Goal: Check status

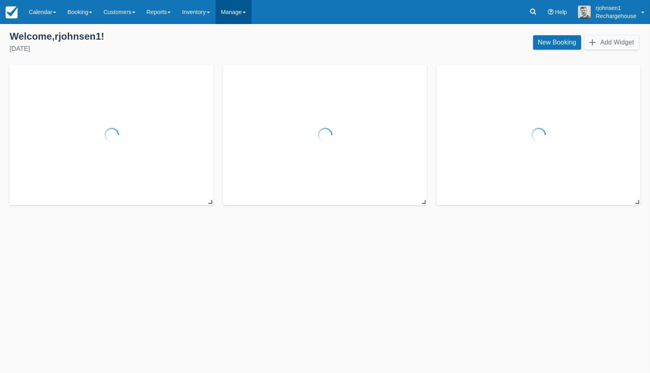
click at [252, 14] on link "Manage" at bounding box center [234, 12] width 36 height 24
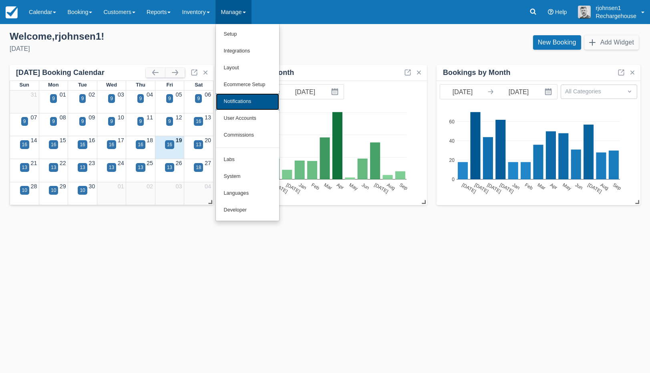
click at [250, 97] on link "Notifications" at bounding box center [247, 101] width 63 height 17
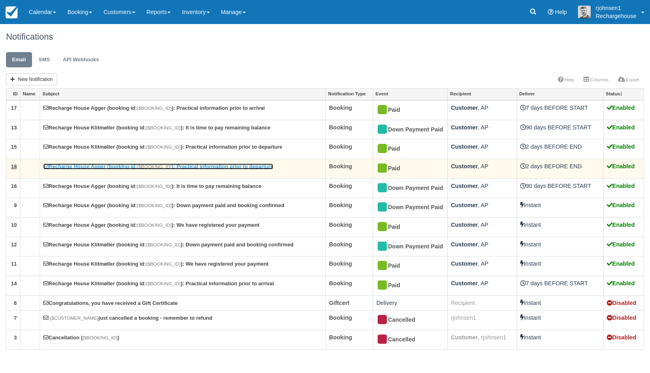
click at [249, 165] on link "Recharge House Agger (booking id: {$BOOKING_ID} ): Practical information prior …" at bounding box center [158, 166] width 230 height 6
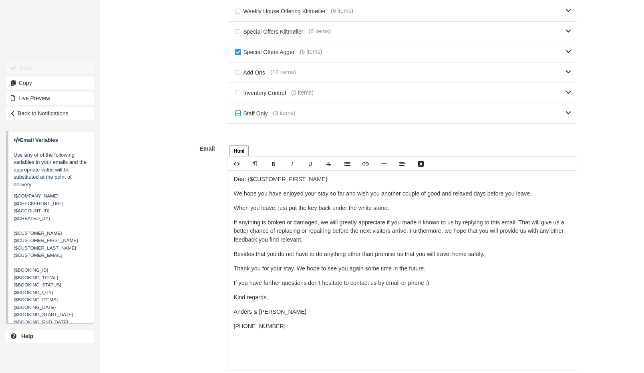
scroll to position [403, 0]
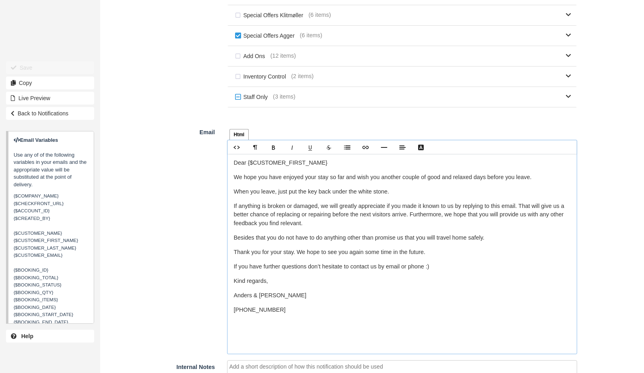
drag, startPoint x: 278, startPoint y: 310, endPoint x: 230, endPoint y: 191, distance: 128.3
click at [230, 191] on div "Dear {$CUSTOMER_FIRST_NAME} We hope you have enjoyed your stay so far and wish …" at bounding box center [403, 254] width 350 height 200
copy div "When you leave, just put the key back under the white stone. If anything is bro…"
click at [163, 161] on div "Email Html Text Rich text editor Dear {$CUSTOMER_FIRST_NAME} We hope you have e…" at bounding box center [341, 239] width 483 height 229
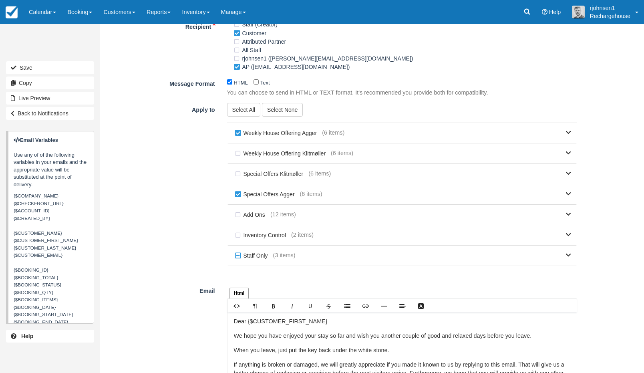
scroll to position [0, 0]
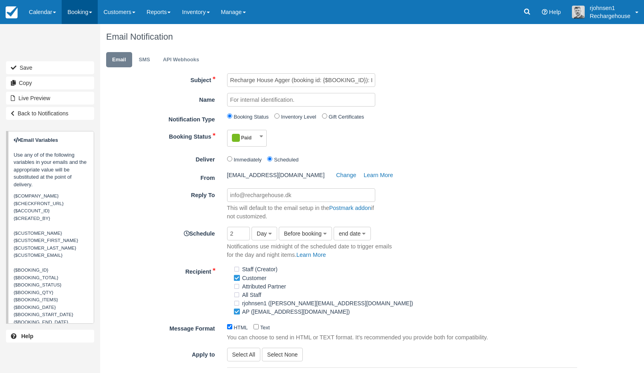
click at [90, 9] on link "Booking" at bounding box center [80, 12] width 36 height 24
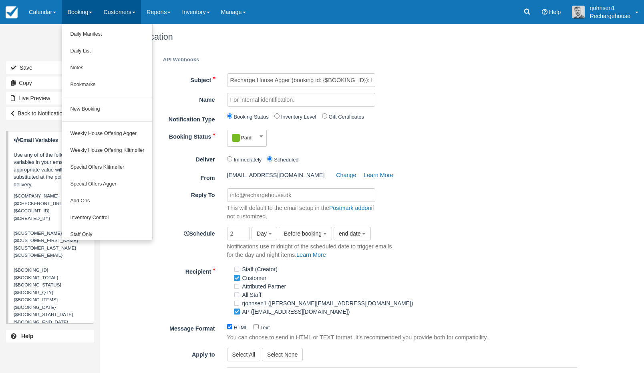
click at [132, 11] on link "Customers" at bounding box center [119, 12] width 43 height 24
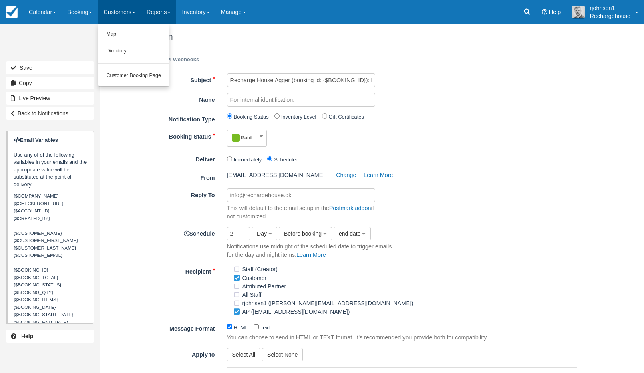
click at [165, 11] on link "Reports" at bounding box center [158, 12] width 35 height 24
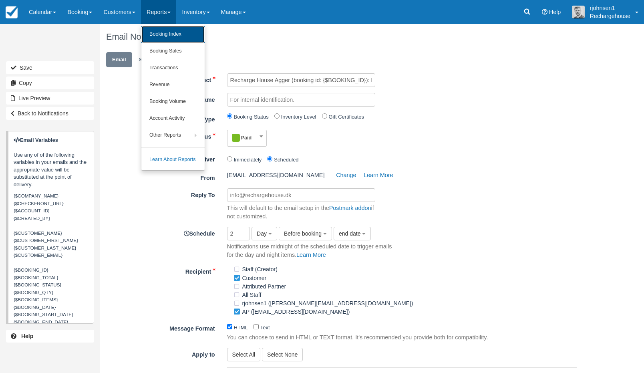
click at [164, 33] on link "Booking Index" at bounding box center [172, 34] width 63 height 17
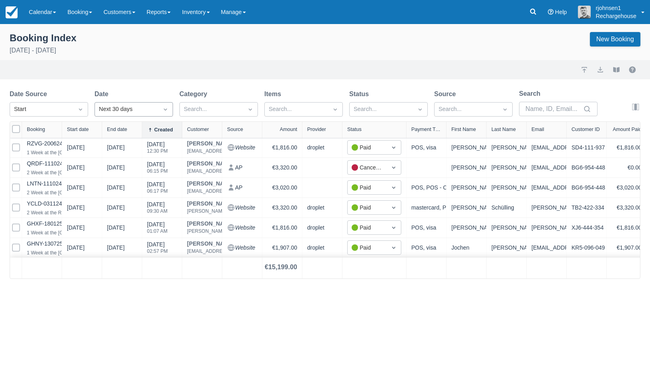
click at [160, 109] on div at bounding box center [165, 109] width 14 height 11
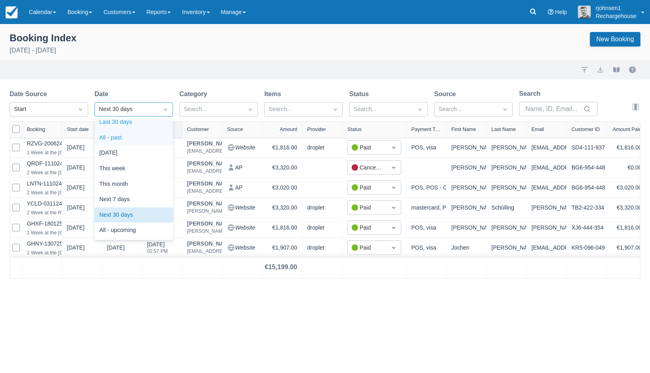
scroll to position [115, 0]
click at [135, 230] on div "All - upcoming" at bounding box center [134, 231] width 79 height 16
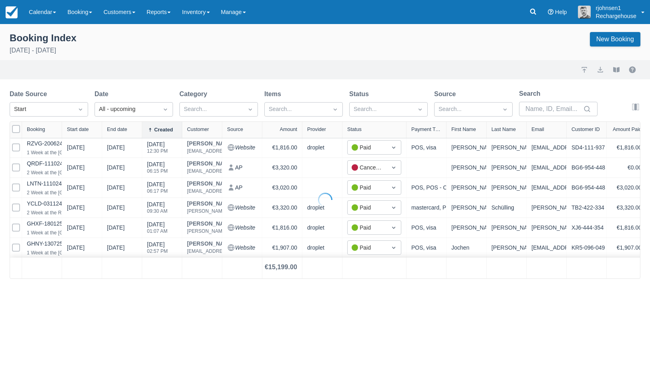
select select "25"
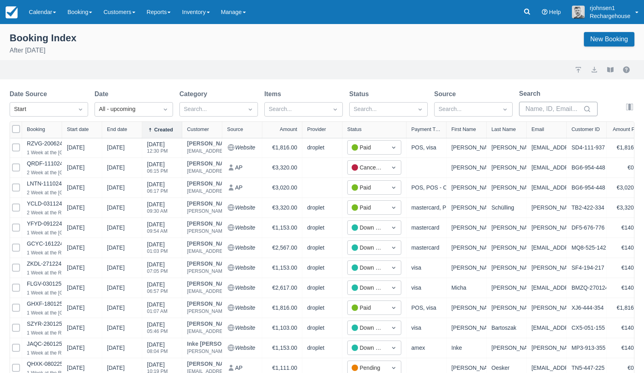
click at [548, 111] on input "Search" at bounding box center [554, 109] width 56 height 14
paste input "[PERSON_NAME]"
type input "[PERSON_NAME]"
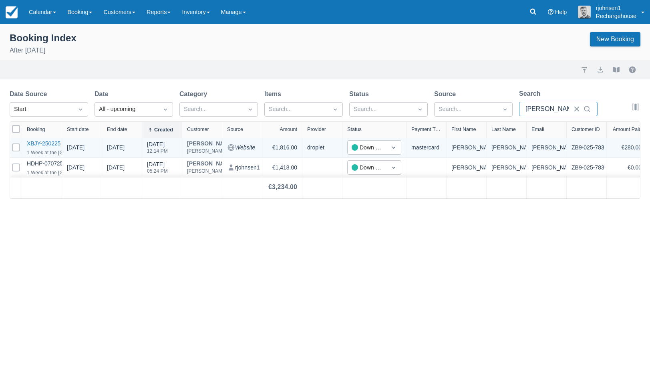
click at [47, 144] on link "XBJY-250225" at bounding box center [44, 143] width 34 height 6
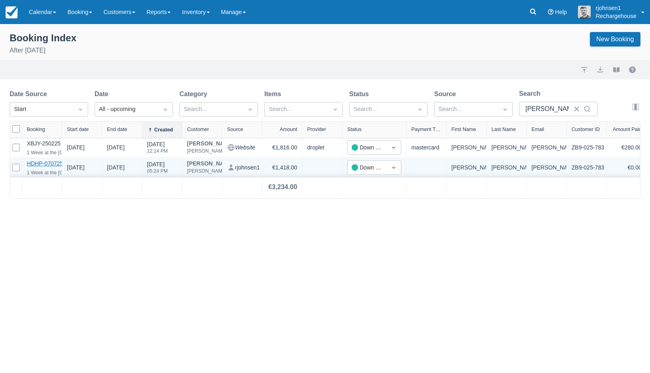
click at [49, 163] on link "HDHP-070725" at bounding box center [45, 163] width 36 height 6
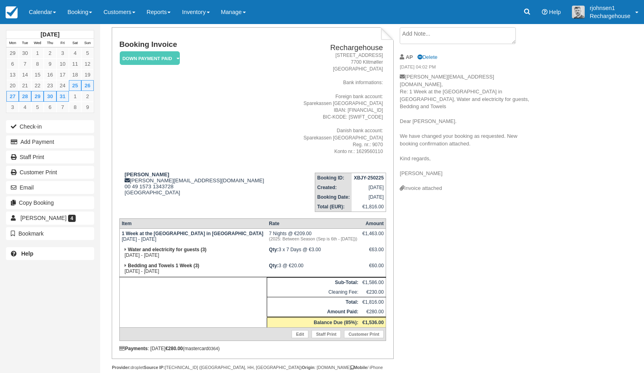
scroll to position [44, 0]
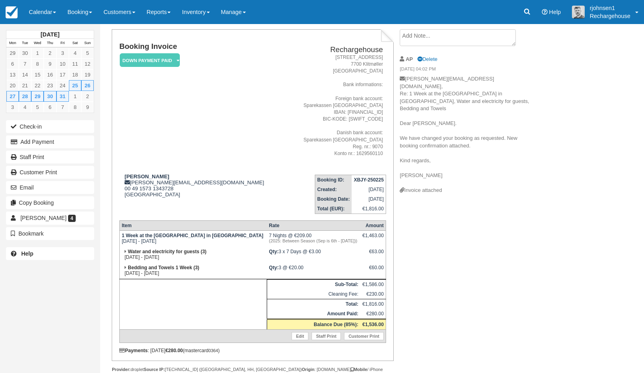
drag, startPoint x: 199, startPoint y: 258, endPoint x: 125, endPoint y: 260, distance: 73.3
click at [125, 260] on td "Water and electricity for guests (3) [DATE] - [DATE]" at bounding box center [192, 255] width 147 height 16
copy td "[DATE] - [DATE]"
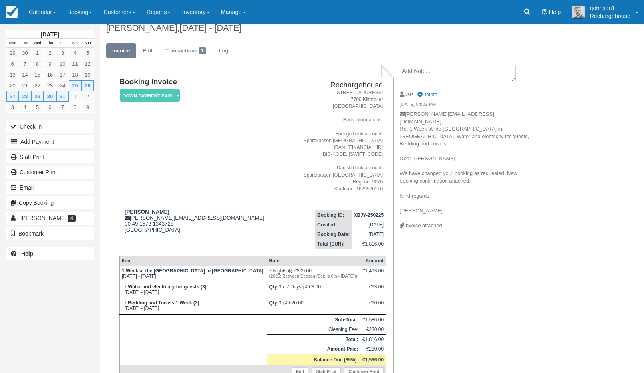
scroll to position [10, 0]
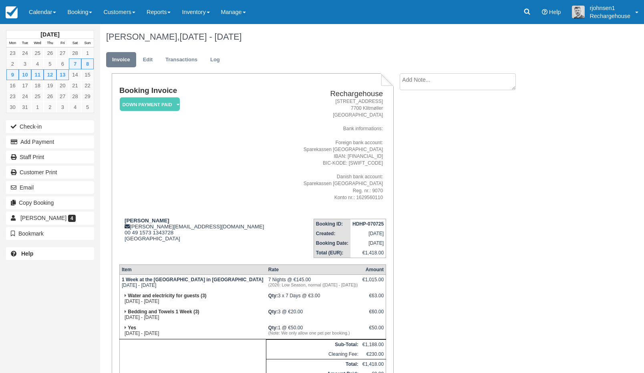
scroll to position [37, 0]
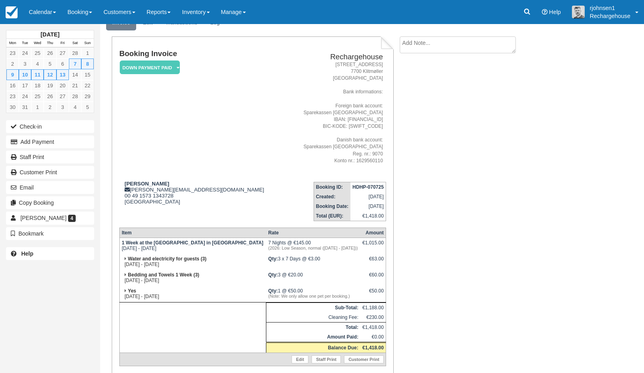
click at [203, 264] on td "Water and electricity for guests (3) [DATE] - [DATE]" at bounding box center [192, 262] width 147 height 16
drag, startPoint x: 199, startPoint y: 267, endPoint x: 125, endPoint y: 268, distance: 74.5
click at [125, 268] on td "Water and electricity for guests (3) Sat Mar 7 2026 - Fri Mar 13 2026" at bounding box center [192, 262] width 147 height 16
copy td "Sat Mar 7 2026 - Fri Mar 13 2026"
